Goal: Task Accomplishment & Management: Manage account settings

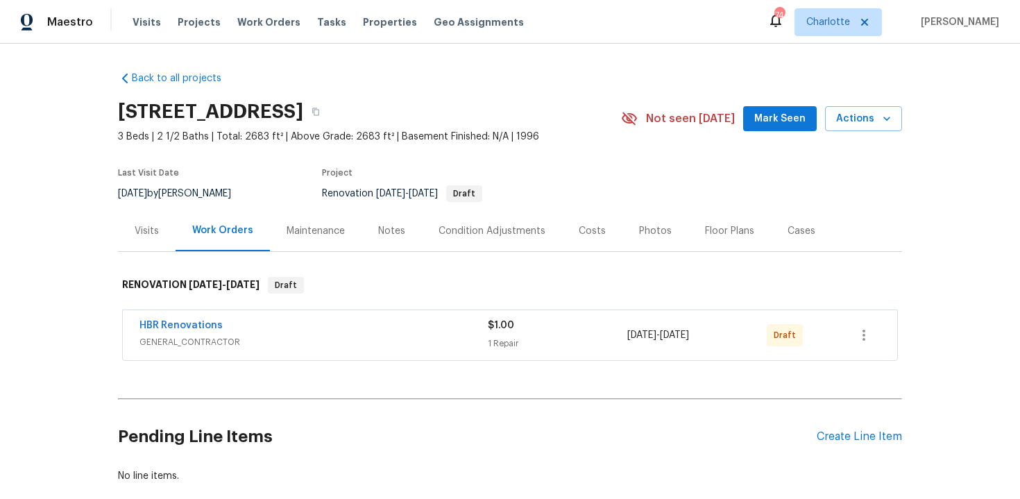
scroll to position [78, 0]
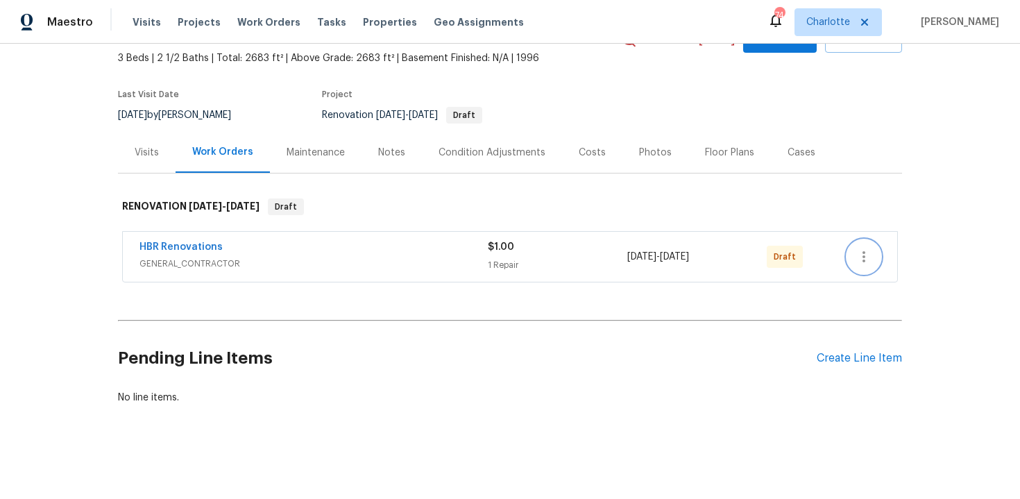
click at [871, 254] on icon "button" at bounding box center [864, 257] width 17 height 17
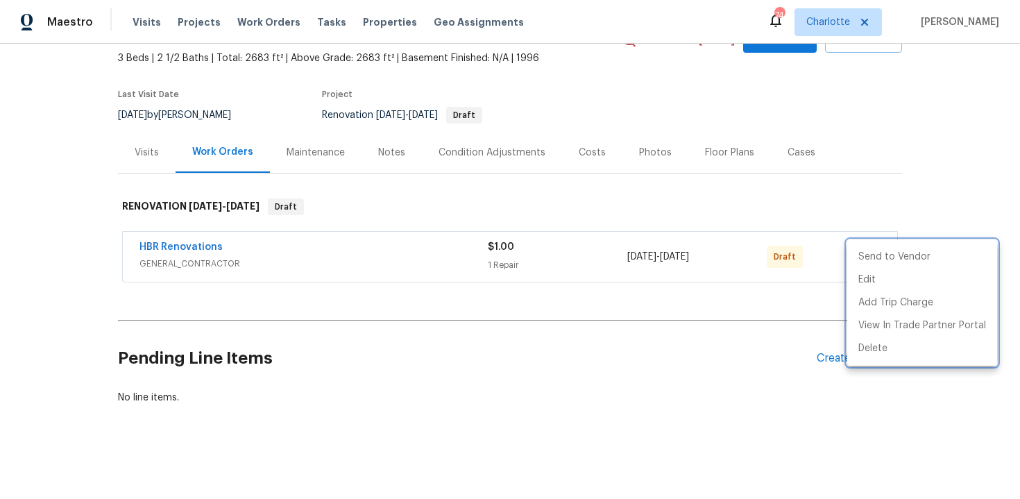
click at [952, 172] on div at bounding box center [510, 249] width 1020 height 499
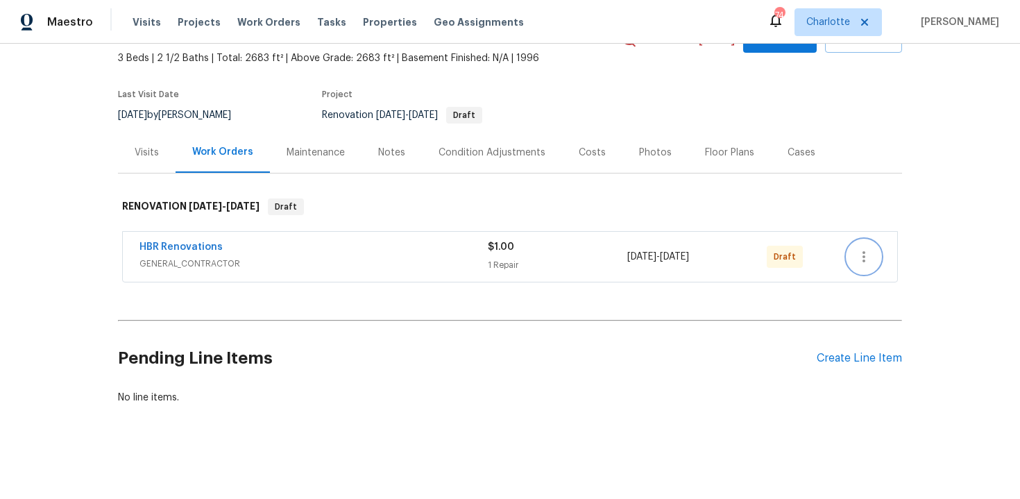
click at [867, 263] on icon "button" at bounding box center [864, 257] width 17 height 17
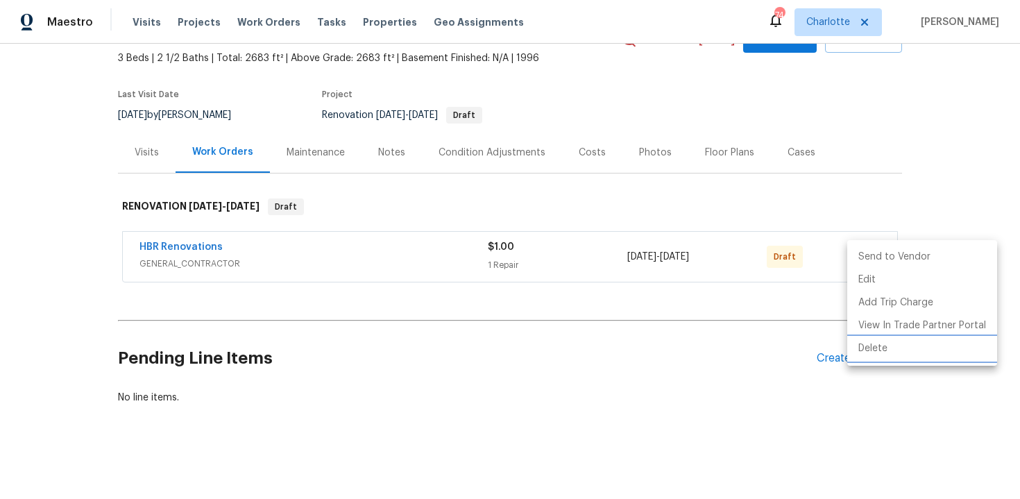
click at [886, 346] on li "Delete" at bounding box center [923, 348] width 150 height 23
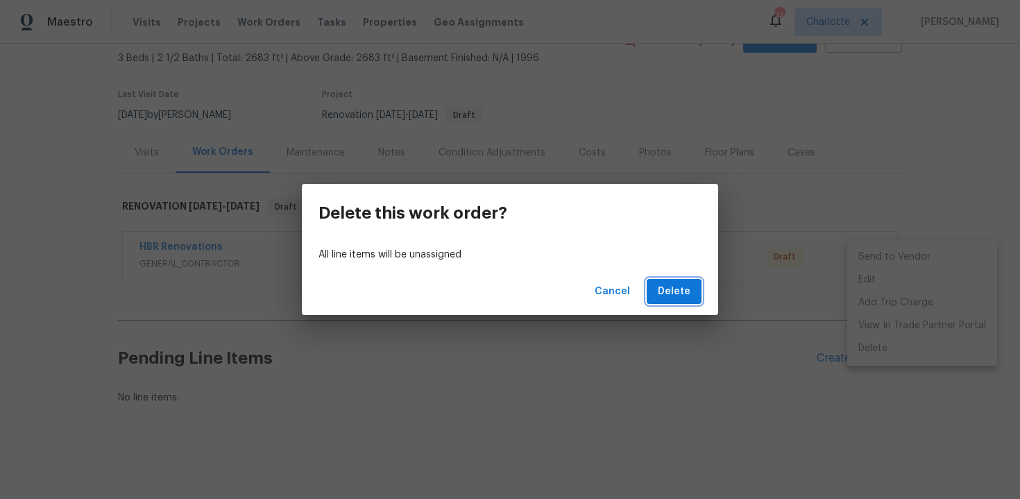
click at [681, 295] on span "Delete" at bounding box center [674, 291] width 33 height 17
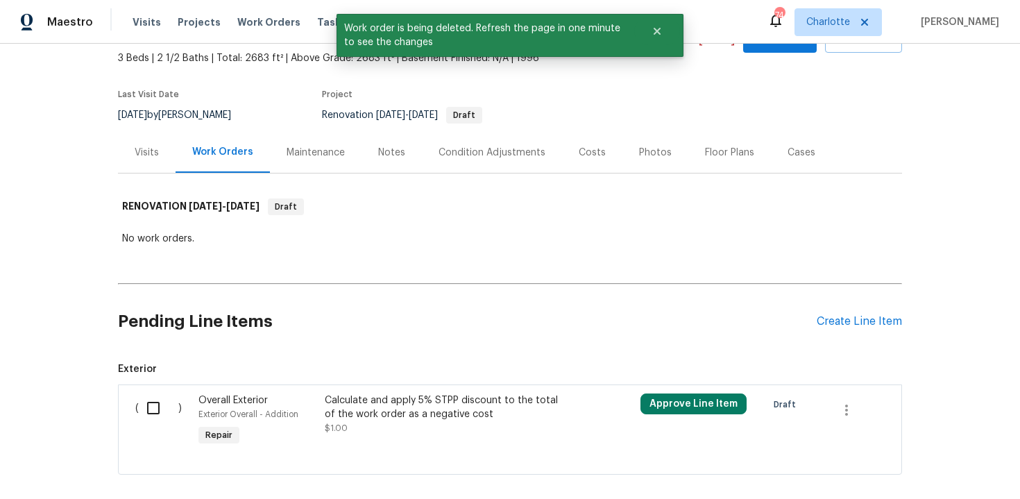
scroll to position [149, 0]
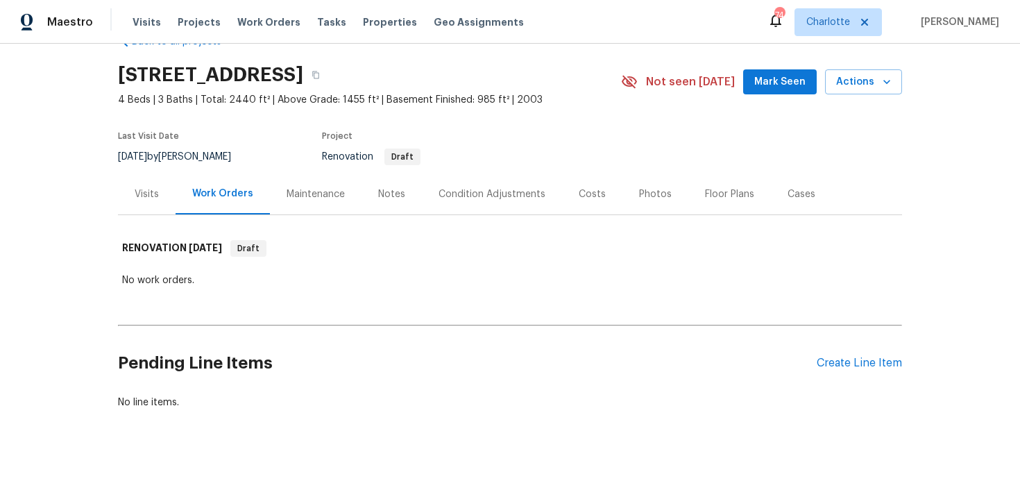
scroll to position [42, 0]
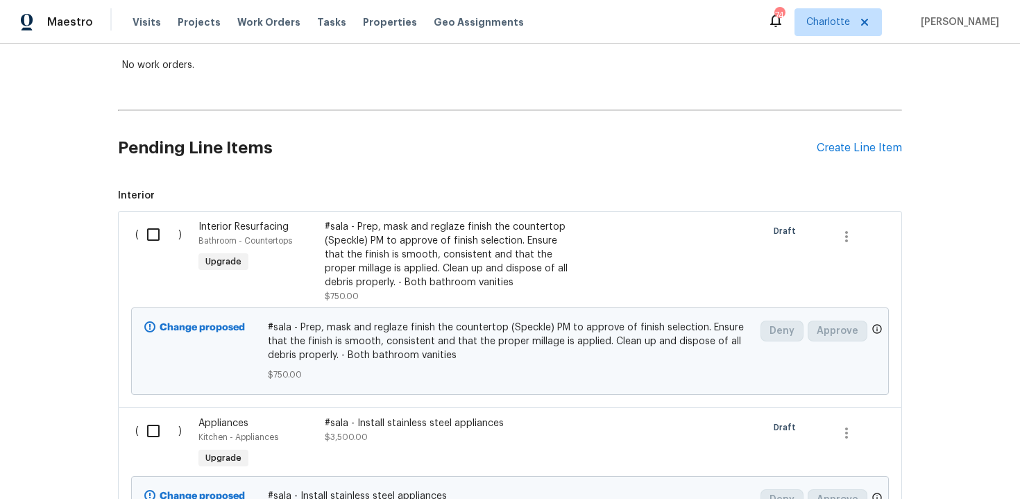
scroll to position [328, 0]
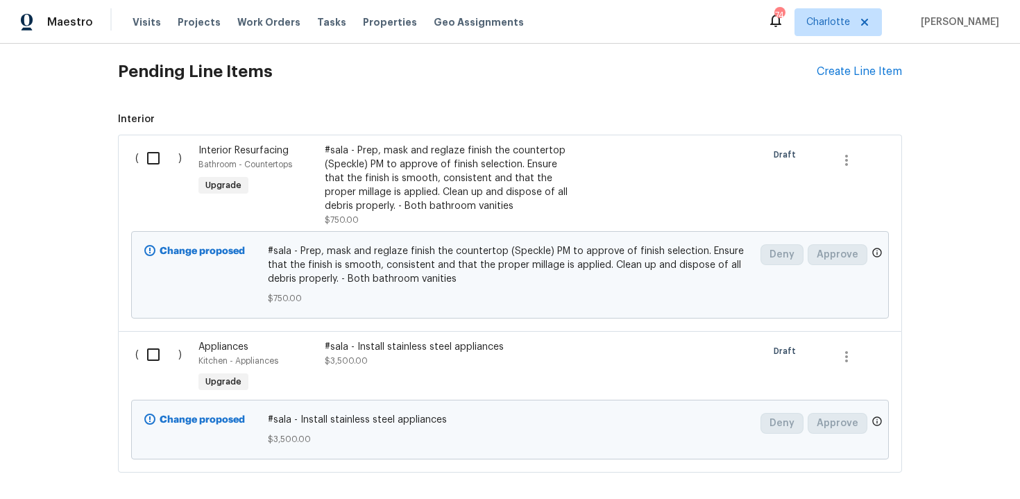
click at [145, 361] on input "checkbox" at bounding box center [159, 354] width 40 height 29
checkbox input "true"
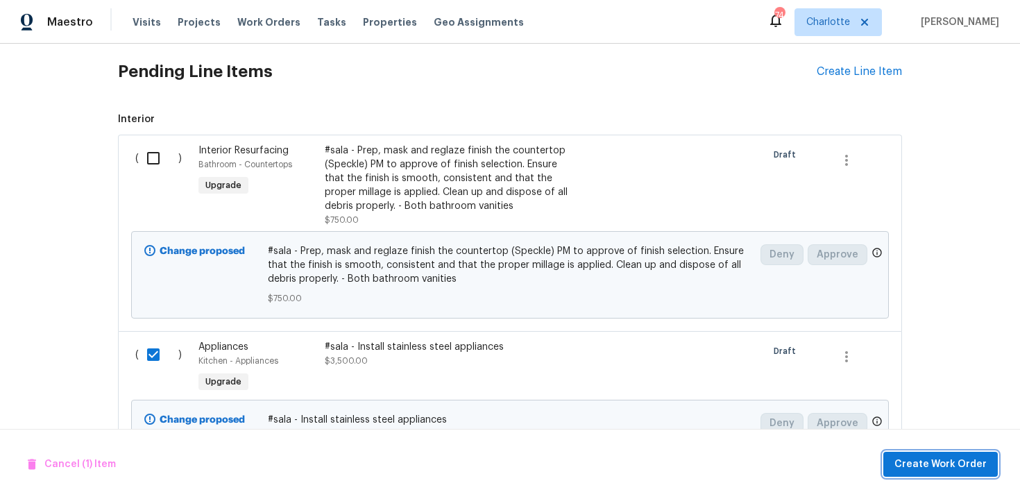
click at [949, 461] on span "Create Work Order" at bounding box center [941, 464] width 92 height 17
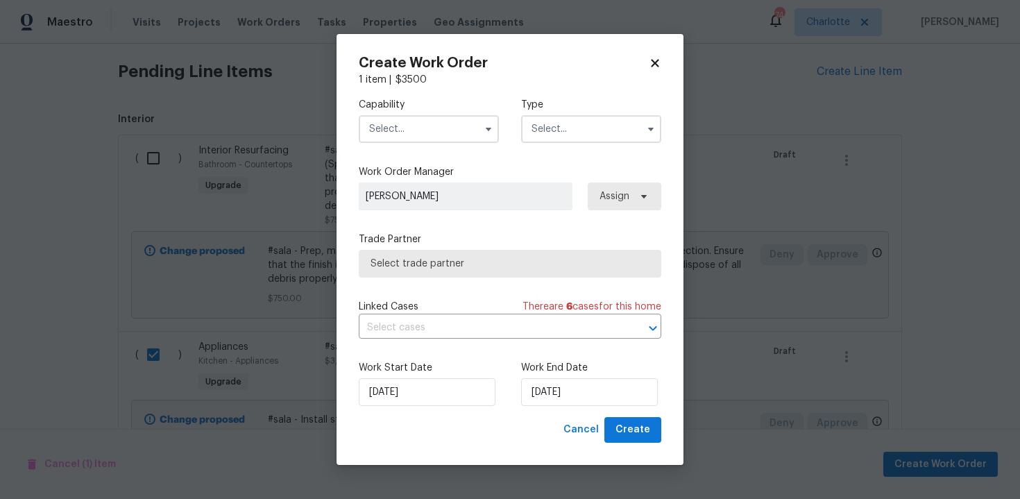
click at [430, 131] on input "text" at bounding box center [429, 129] width 140 height 28
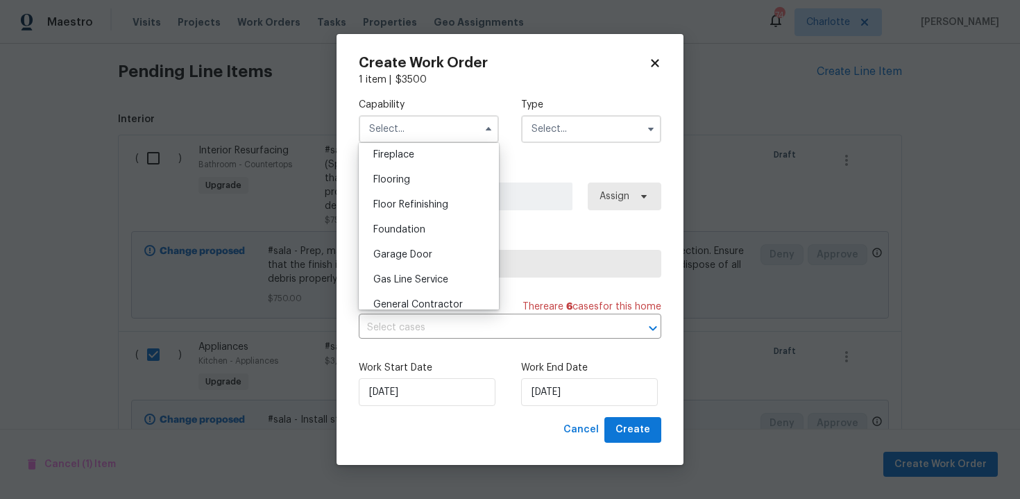
scroll to position [555, 0]
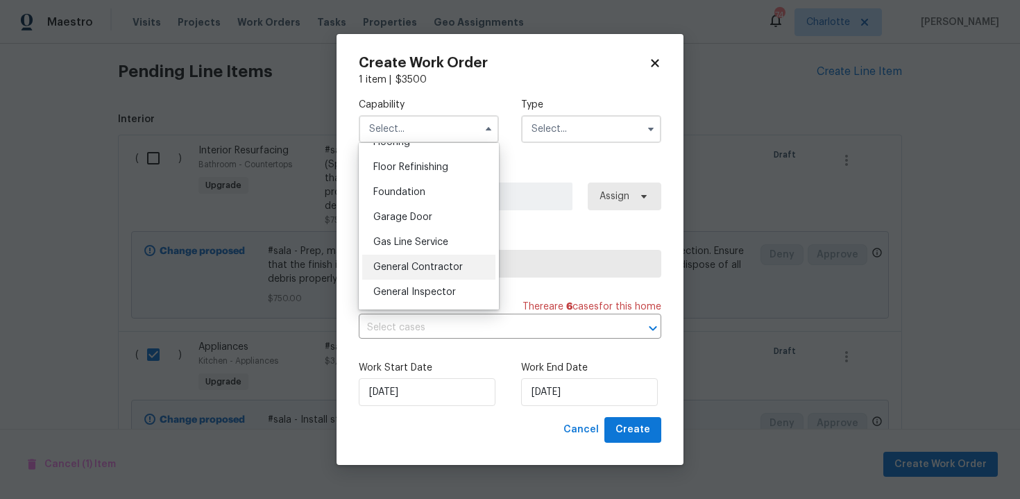
click at [432, 265] on span "General Contractor" at bounding box center [418, 267] width 90 height 10
type input "General Contractor"
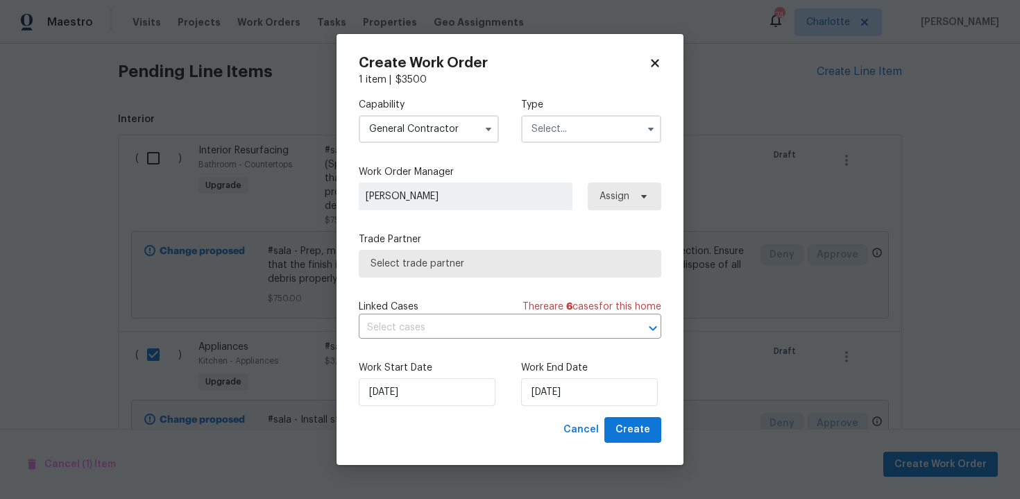
click at [565, 136] on input "text" at bounding box center [591, 129] width 140 height 28
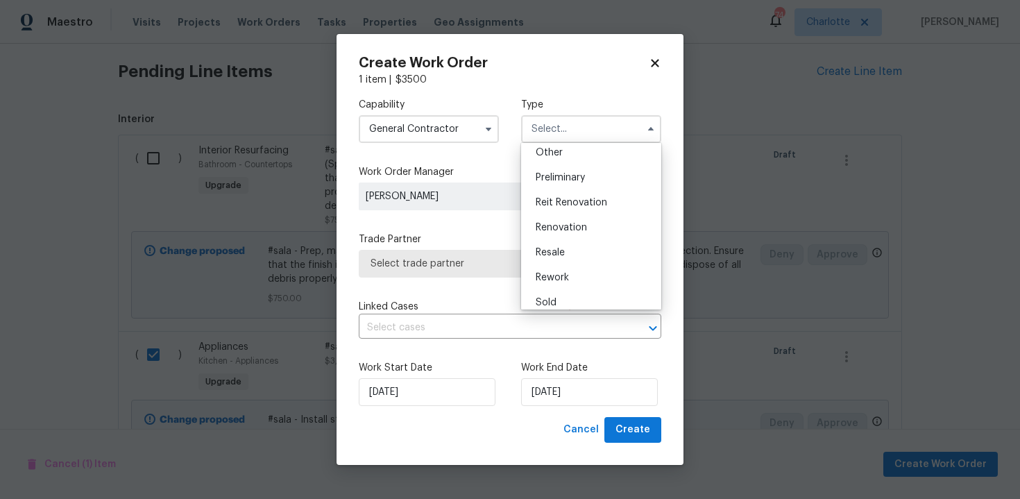
scroll to position [315, 0]
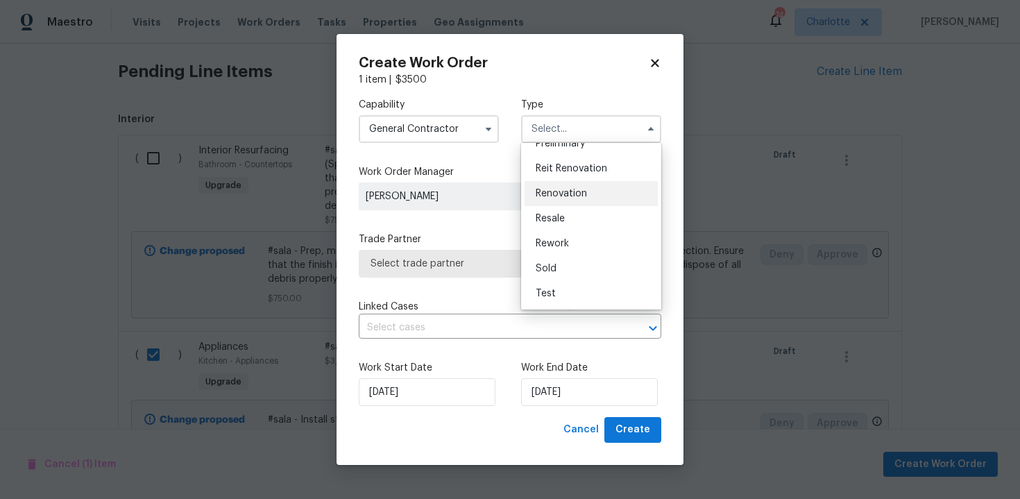
click at [568, 194] on span "Renovation" at bounding box center [561, 194] width 51 height 10
type input "Renovation"
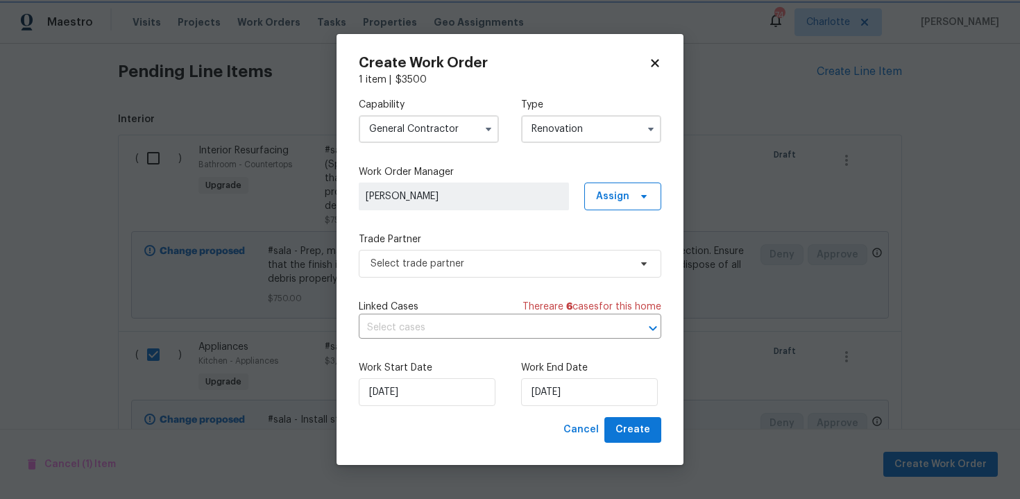
scroll to position [0, 0]
click at [485, 261] on span "Select trade partner" at bounding box center [500, 264] width 259 height 14
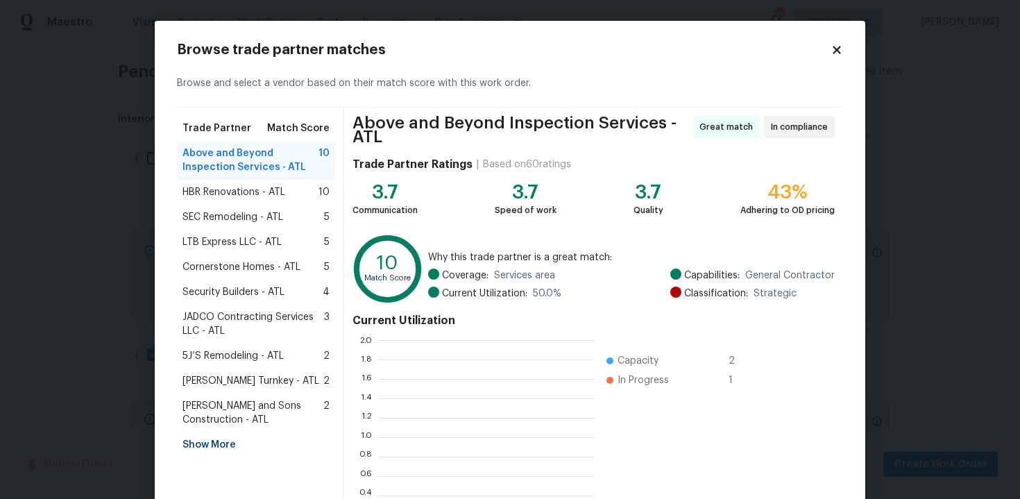
scroll to position [194, 216]
click at [835, 48] on icon at bounding box center [837, 50] width 8 height 8
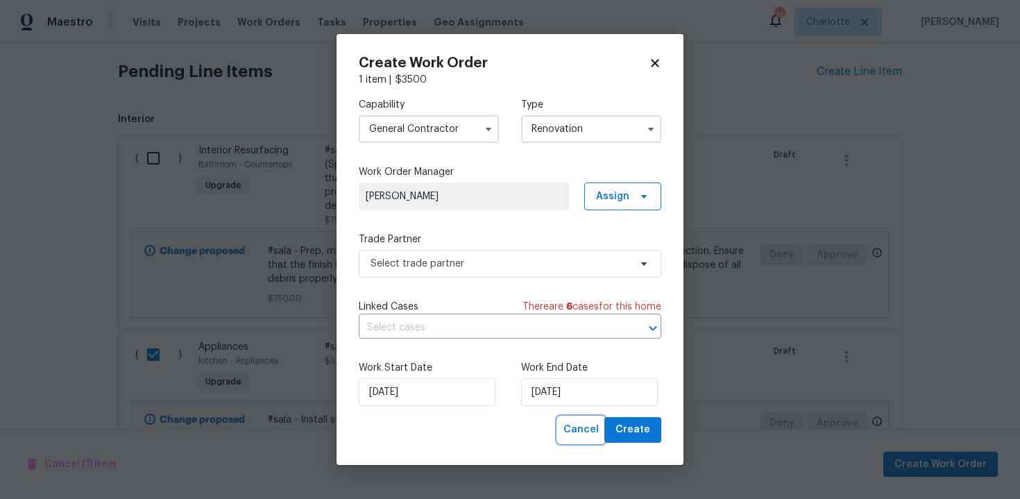
click at [599, 430] on span "Cancel" at bounding box center [581, 429] width 35 height 17
checkbox input "false"
